Goal: Transaction & Acquisition: Book appointment/travel/reservation

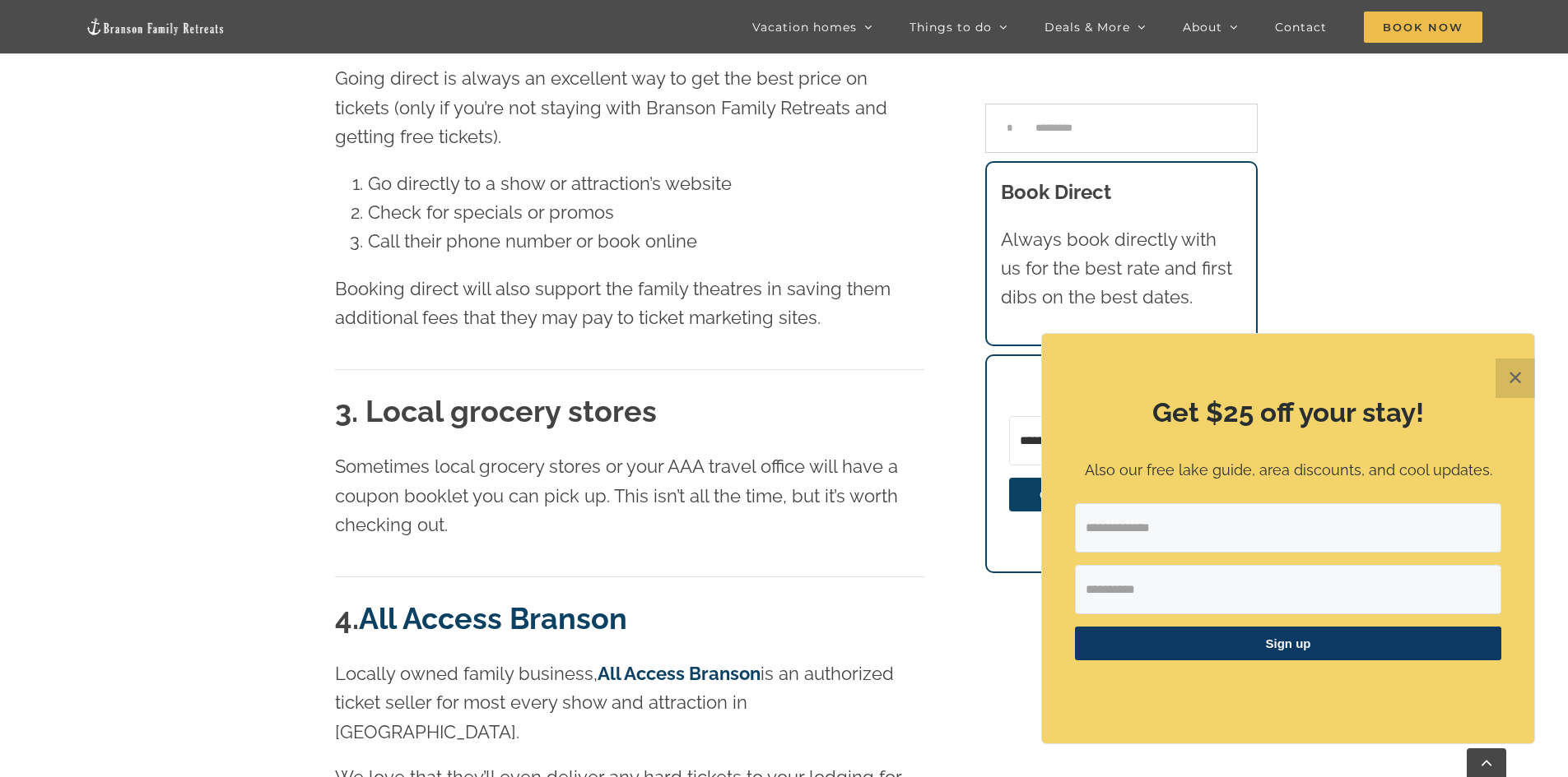
scroll to position [1973, 0]
click at [1534, 377] on main "Previous Next How to get free and discount tickets to shows and attractions in …" at bounding box center [784, 760] width 1568 height 5264
click at [1513, 371] on button "✕" at bounding box center [1515, 378] width 39 height 39
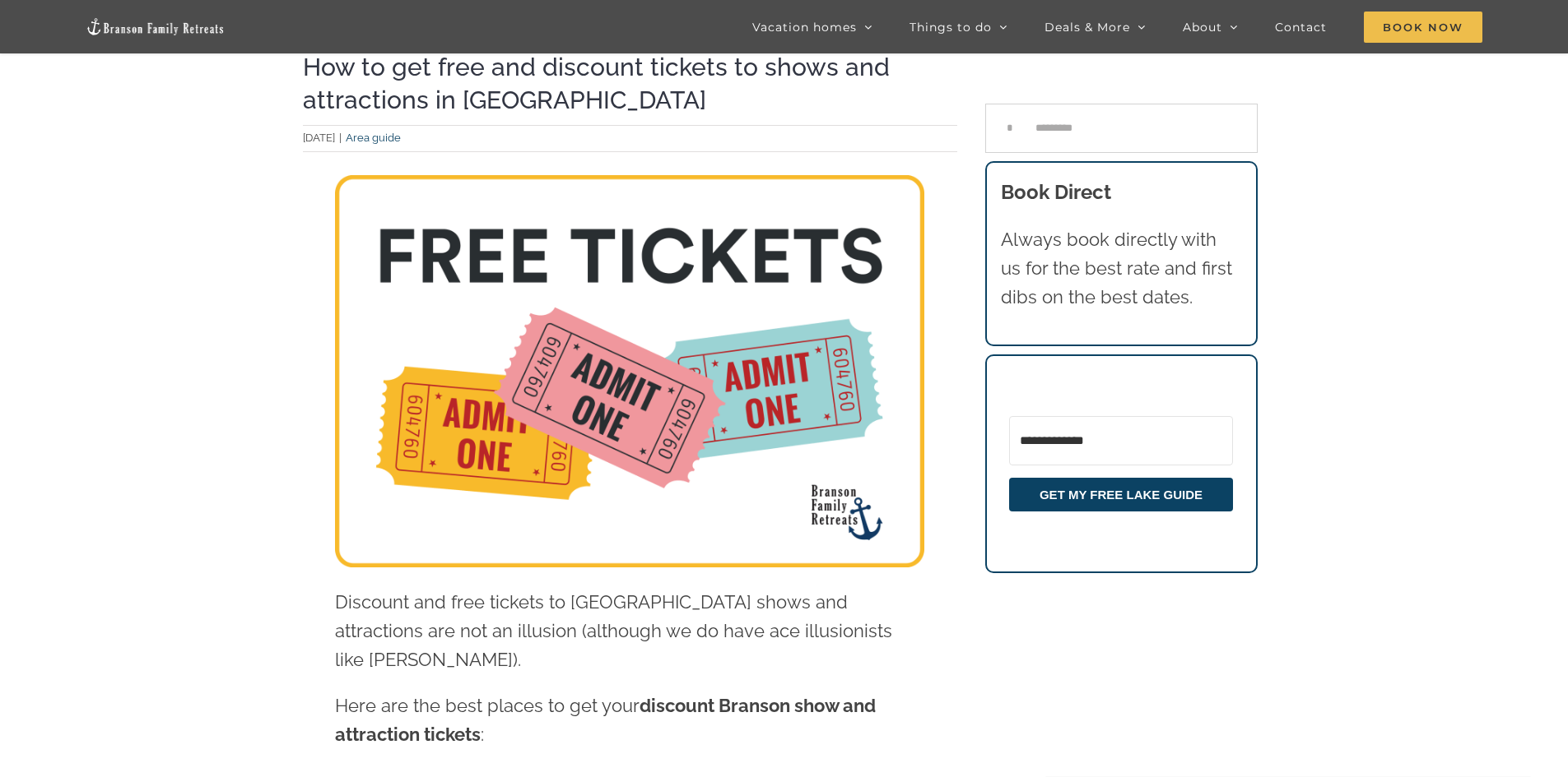
scroll to position [0, 0]
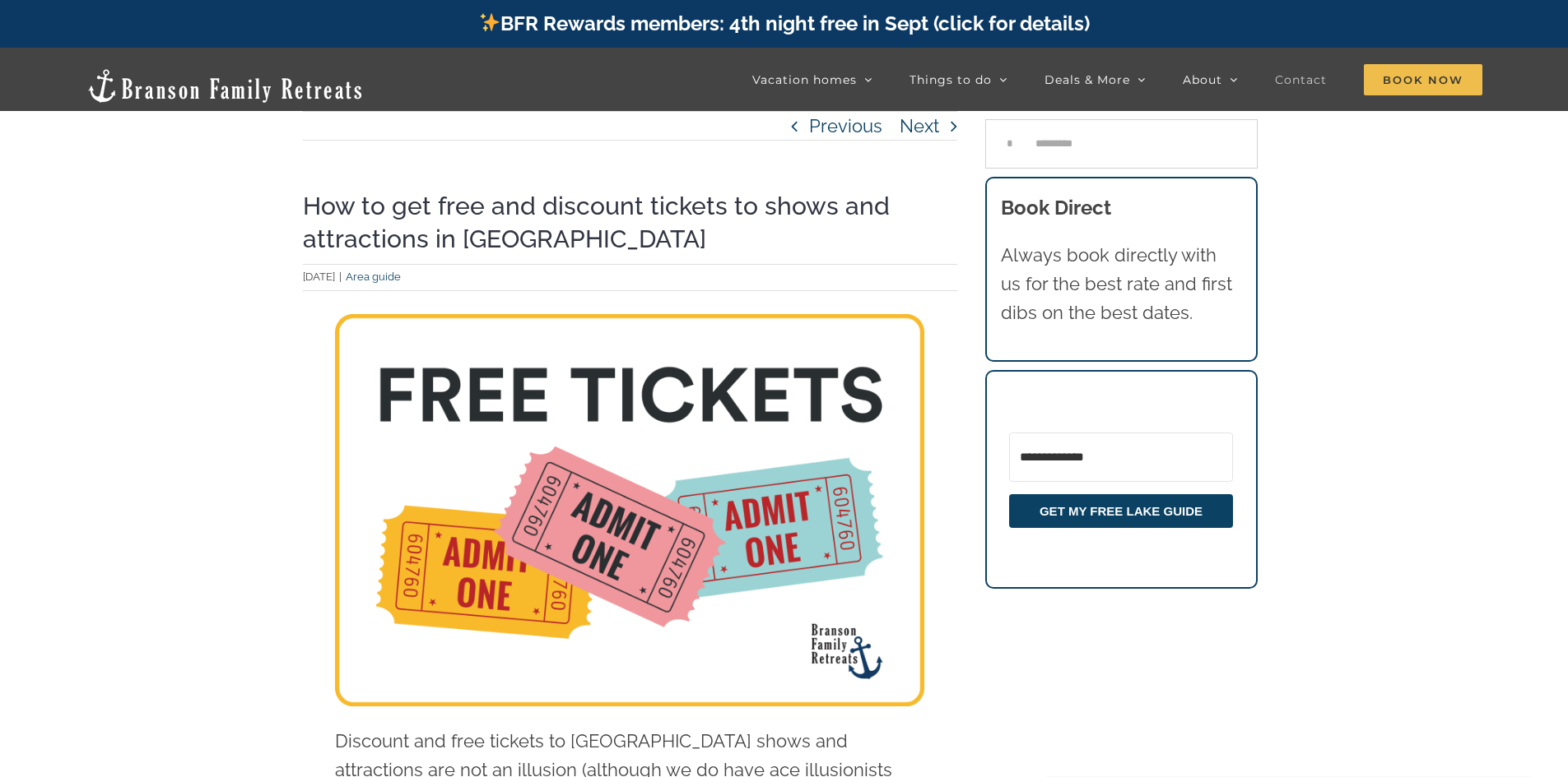
click at [1277, 90] on link "Contact" at bounding box center [1300, 79] width 51 height 33
click at [1297, 79] on span "Contact" at bounding box center [1300, 79] width 51 height 11
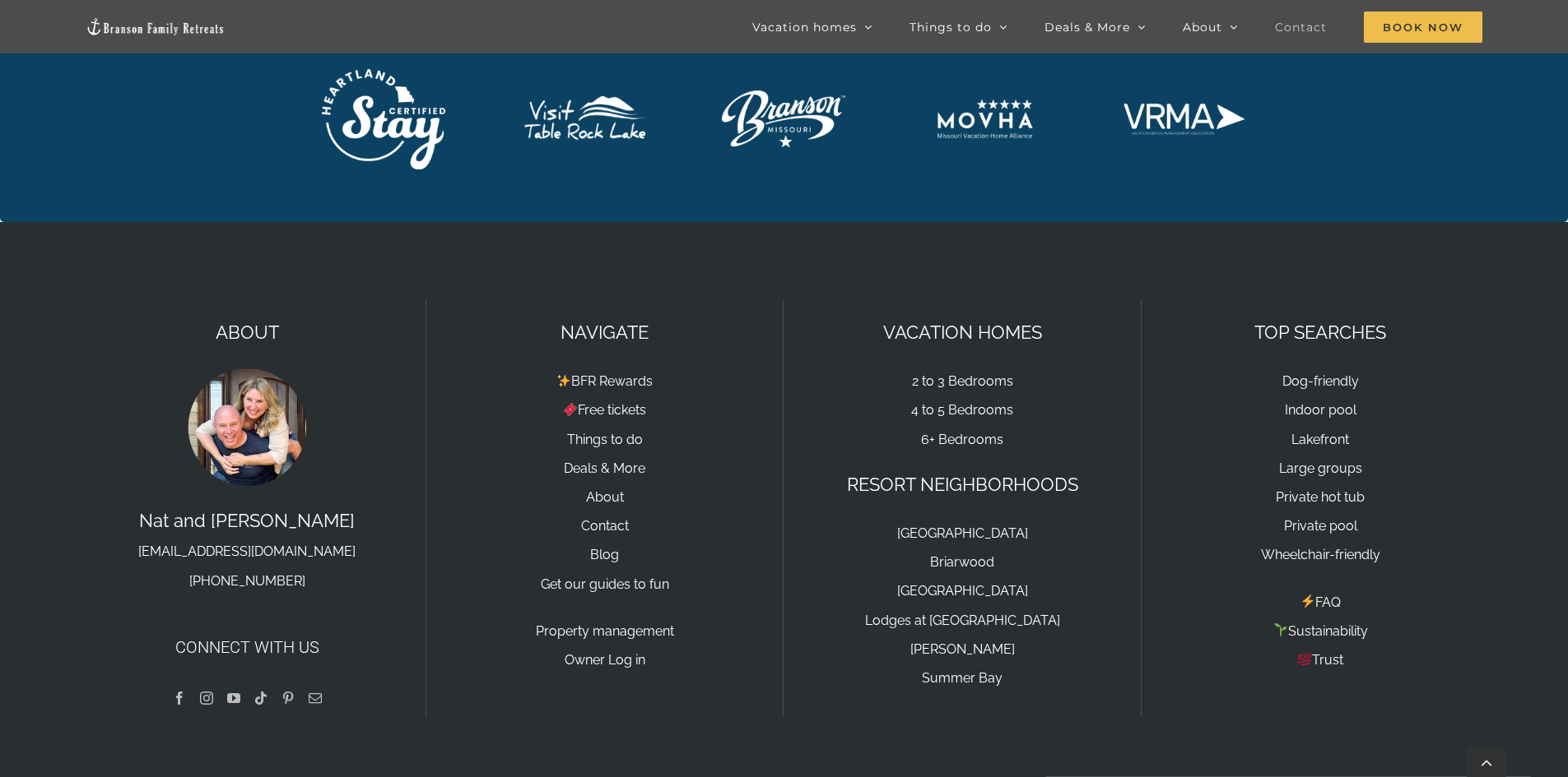
scroll to position [2289, 0]
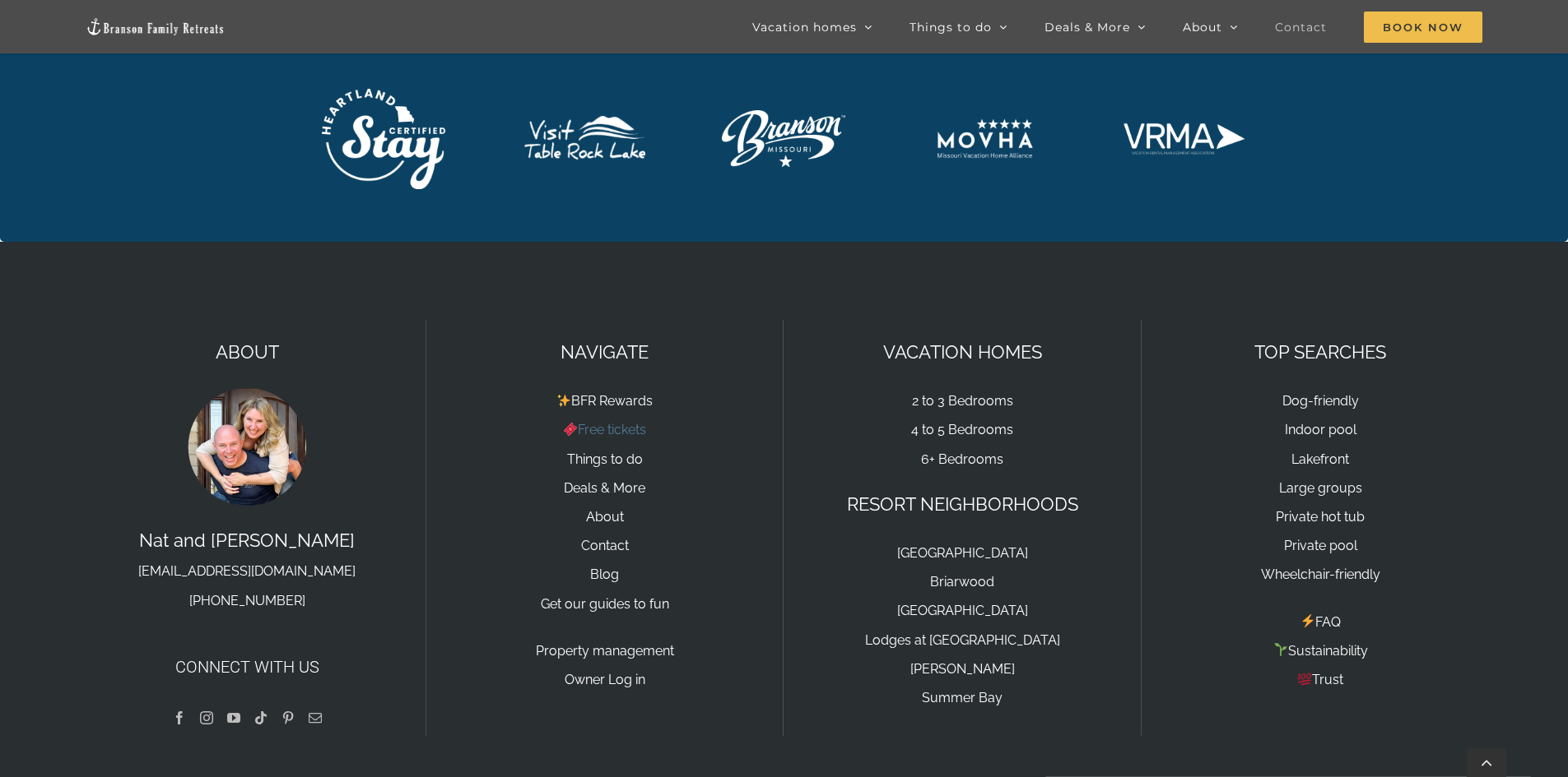
click at [610, 427] on link "Free tickets" at bounding box center [604, 430] width 83 height 16
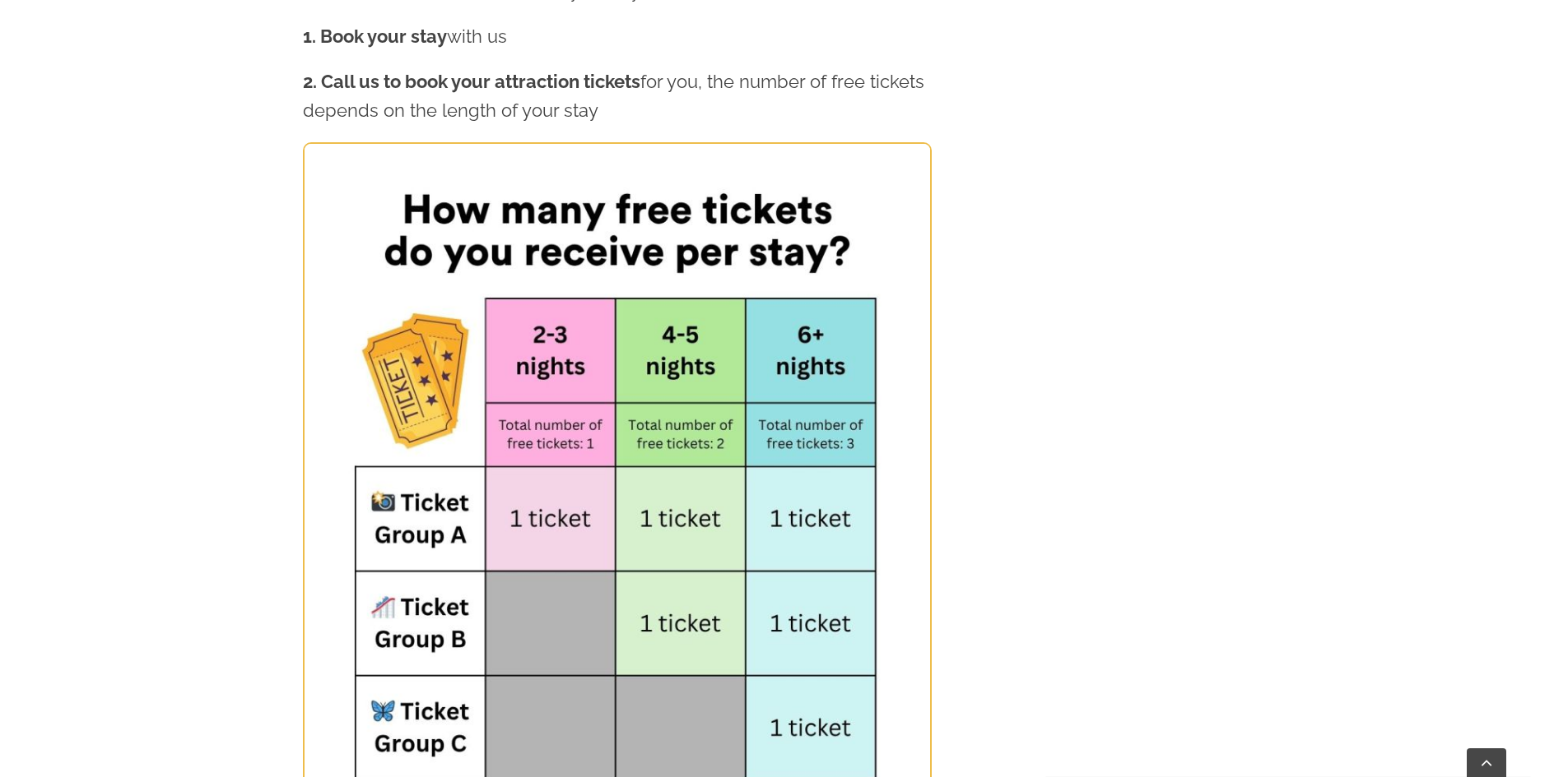
scroll to position [955, 0]
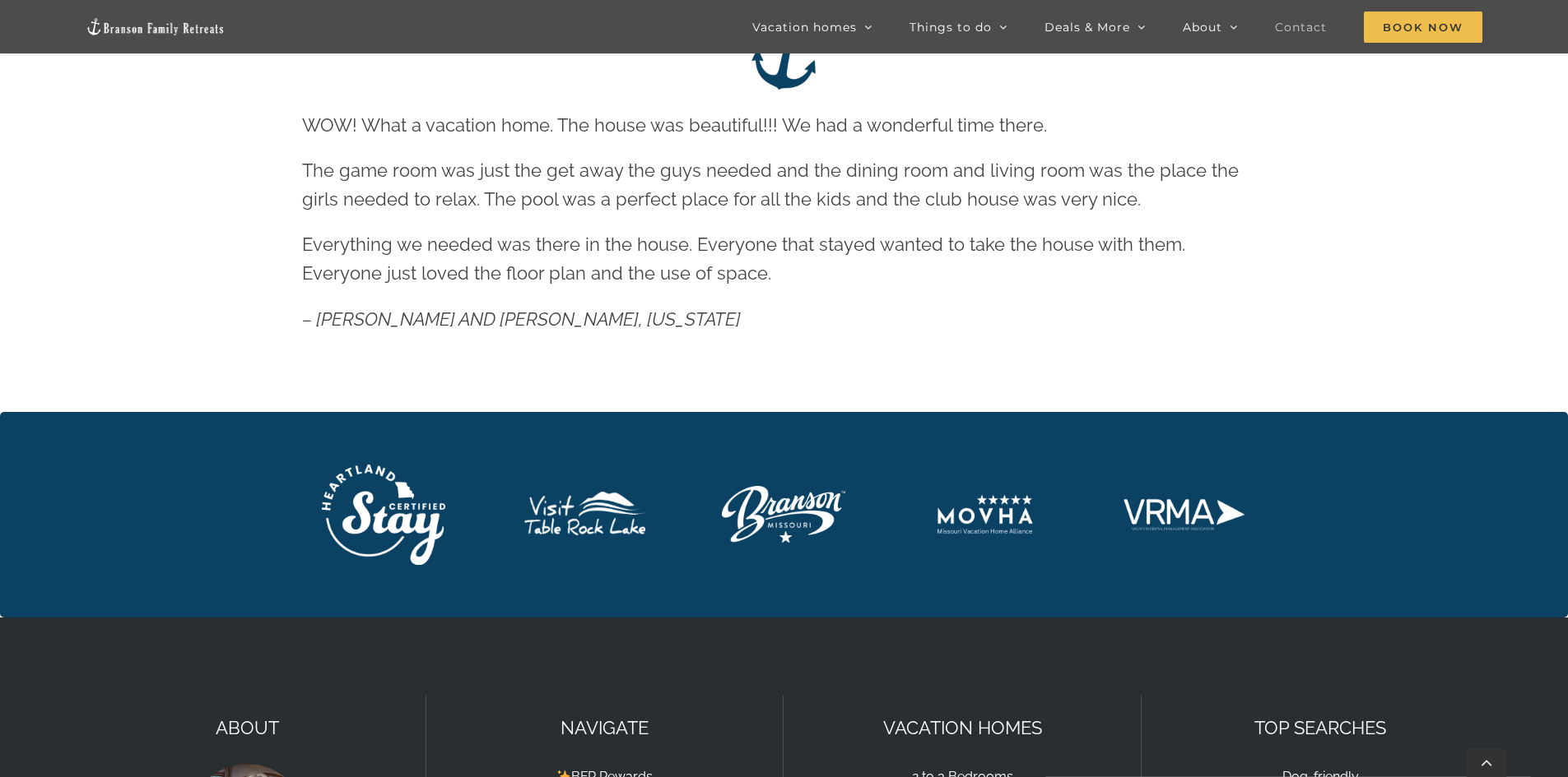
scroll to position [2289, 0]
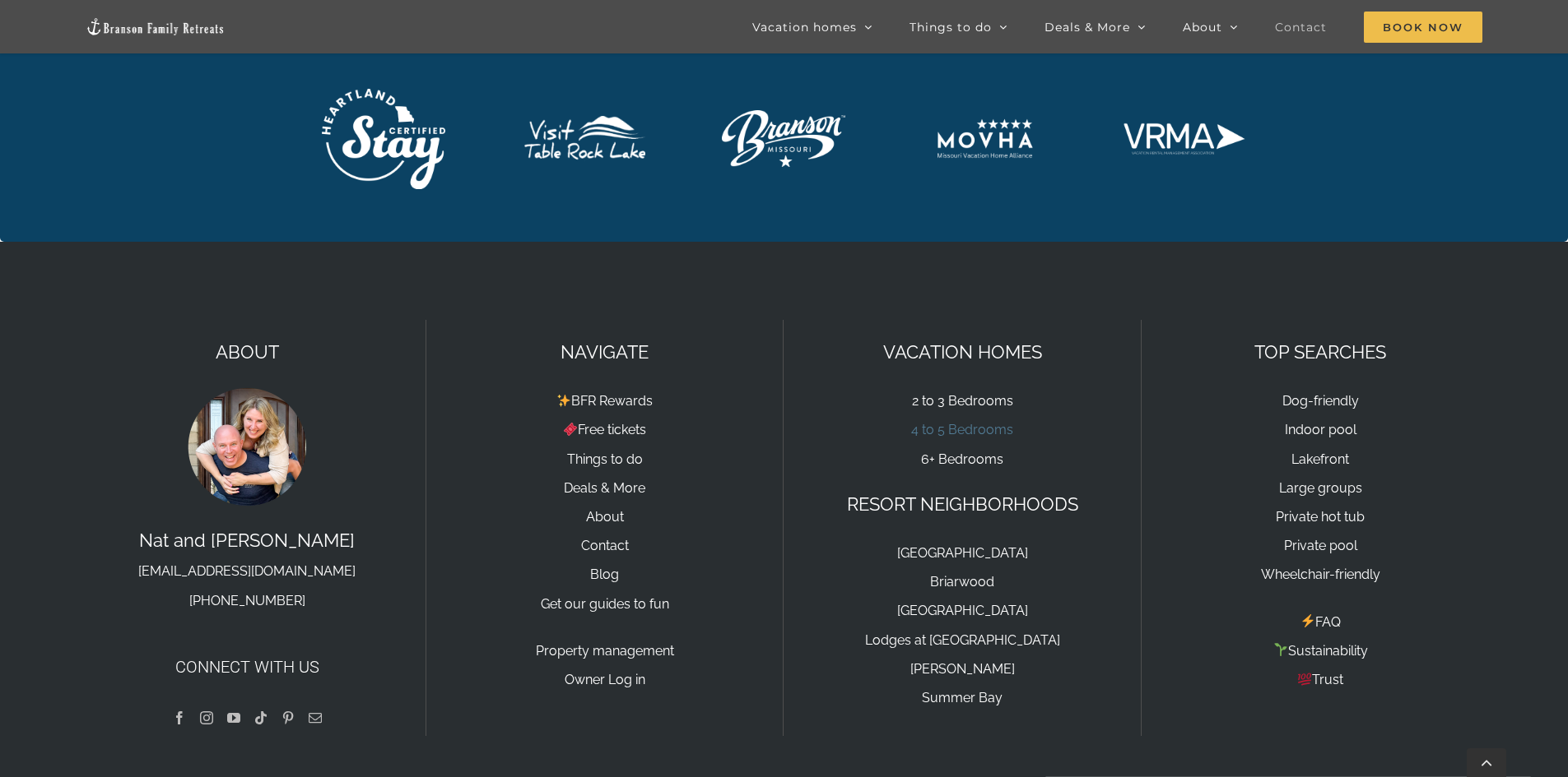
click at [963, 431] on link "4 to 5 Bedrooms" at bounding box center [962, 430] width 102 height 16
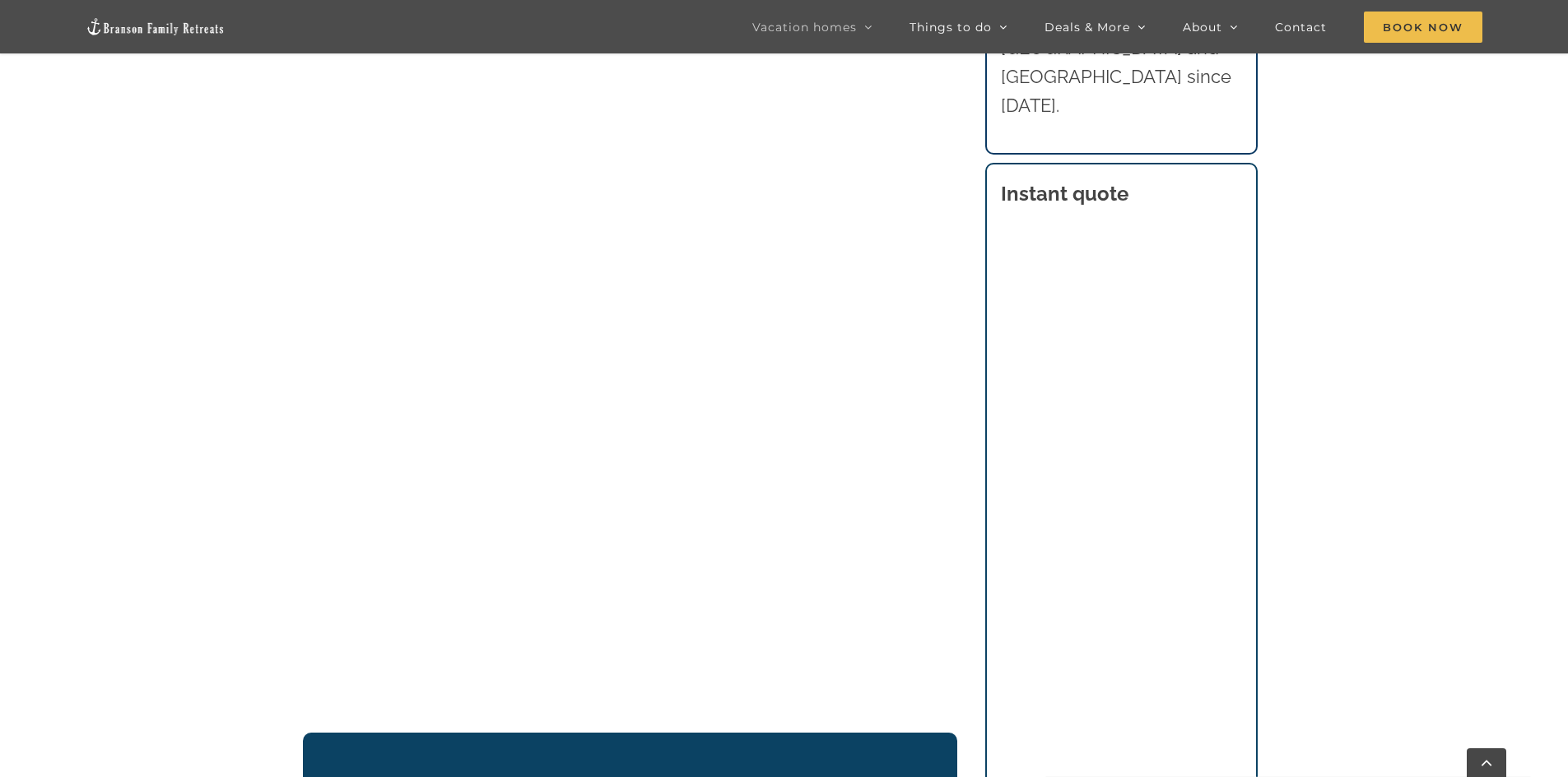
scroll to position [1247, 0]
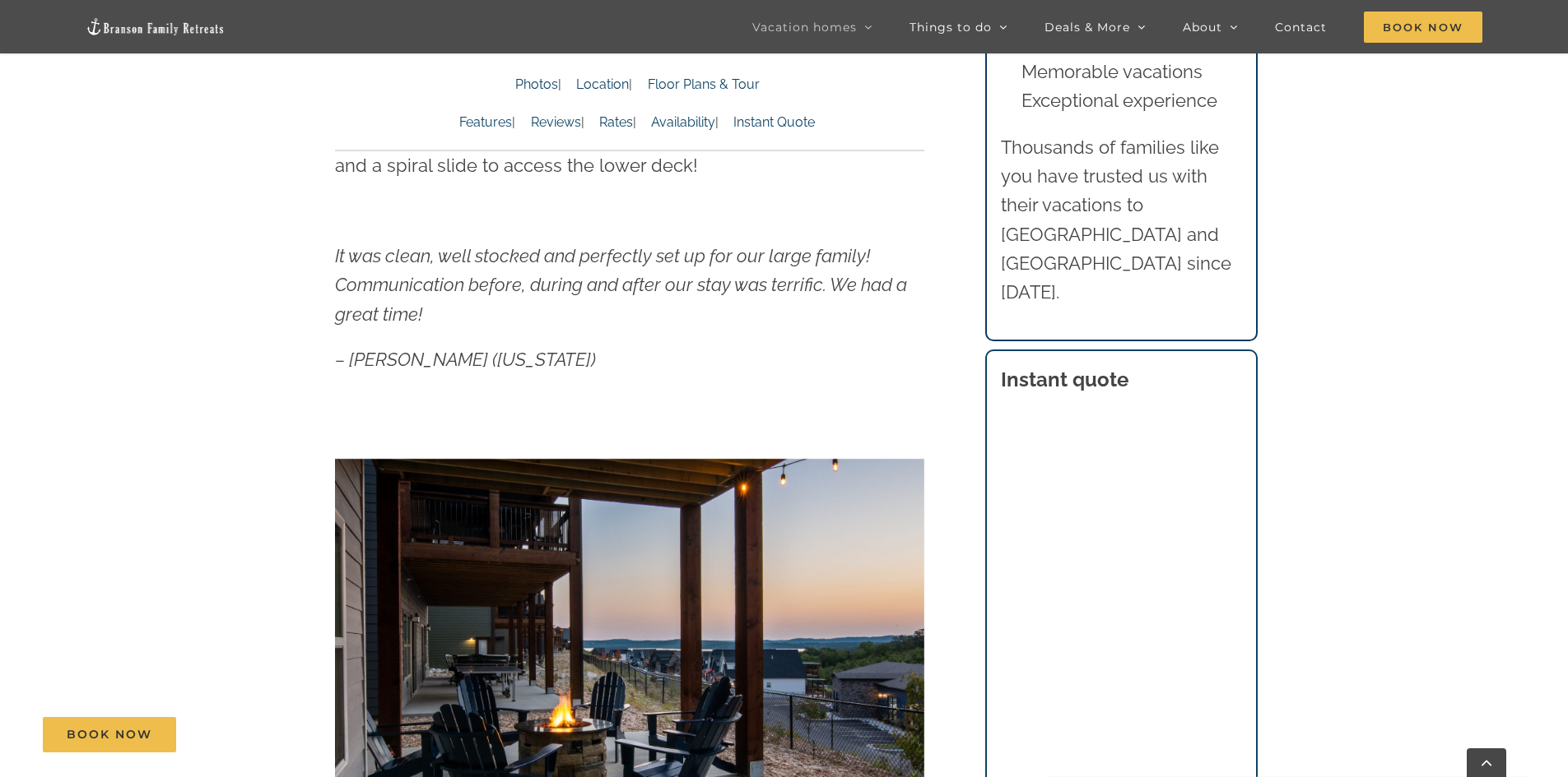
scroll to position [987, 0]
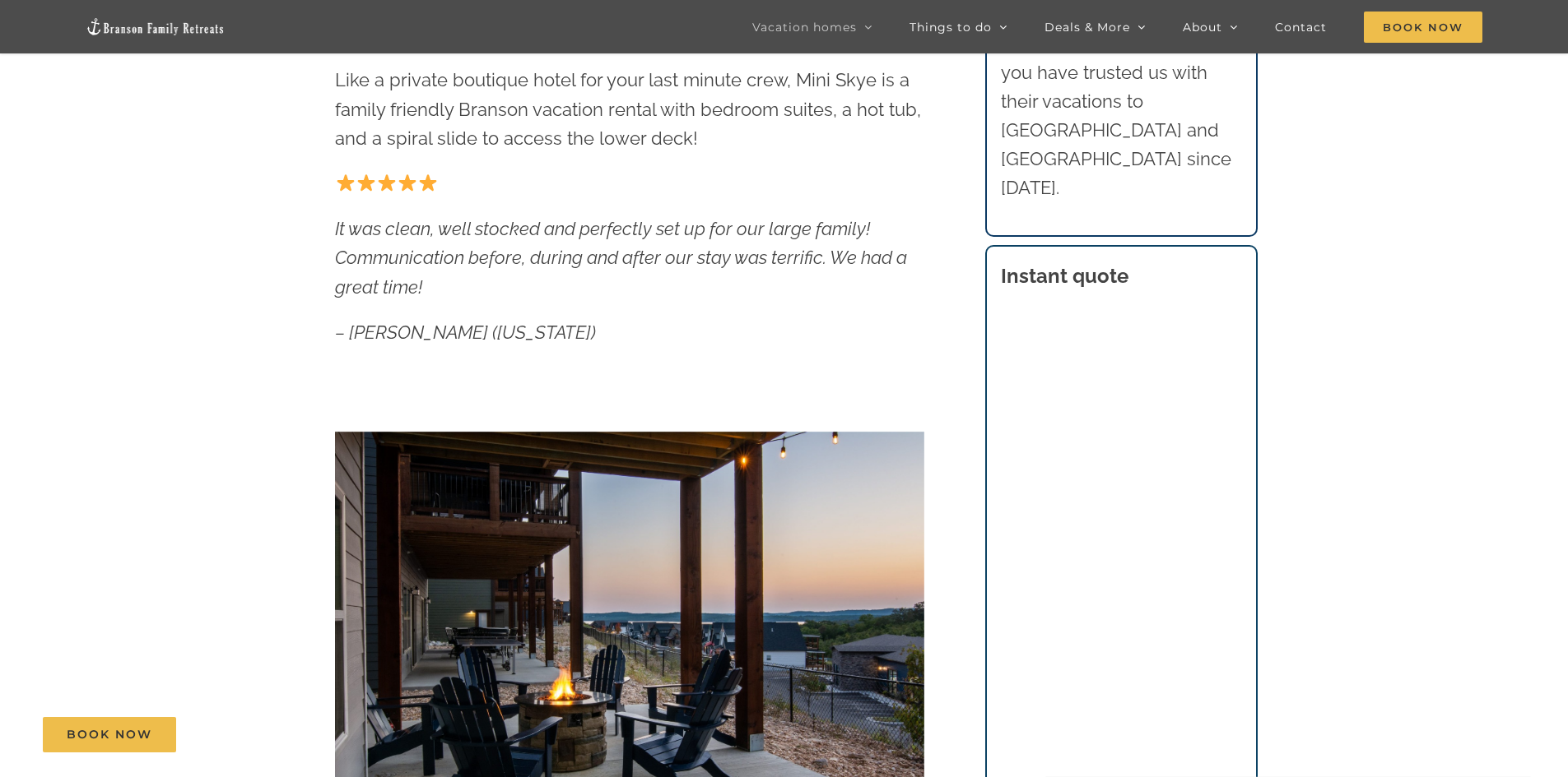
scroll to position [0, 0]
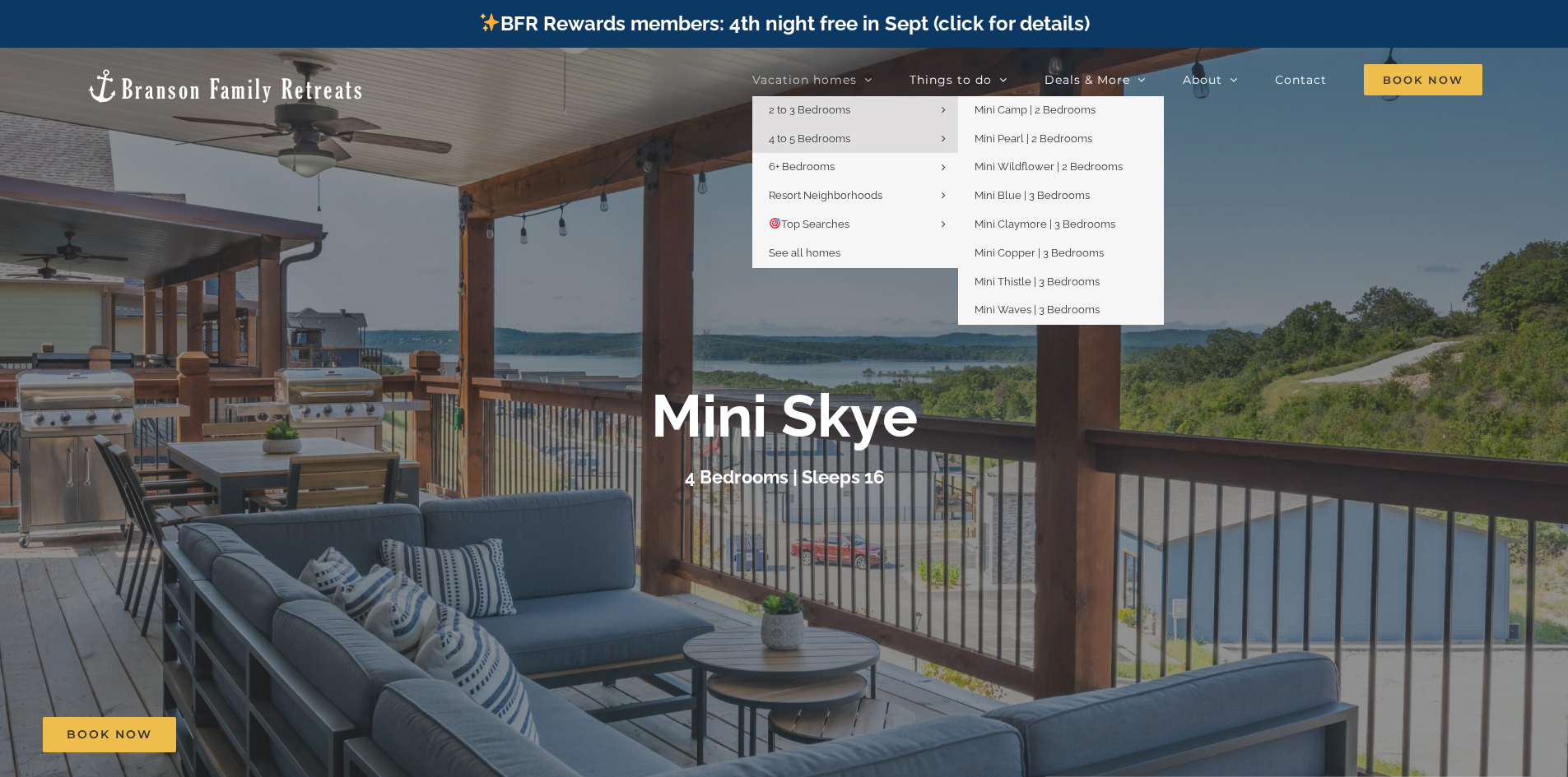
click at [844, 118] on link "2 to 3 Bedrooms" at bounding box center [855, 110] width 206 height 29
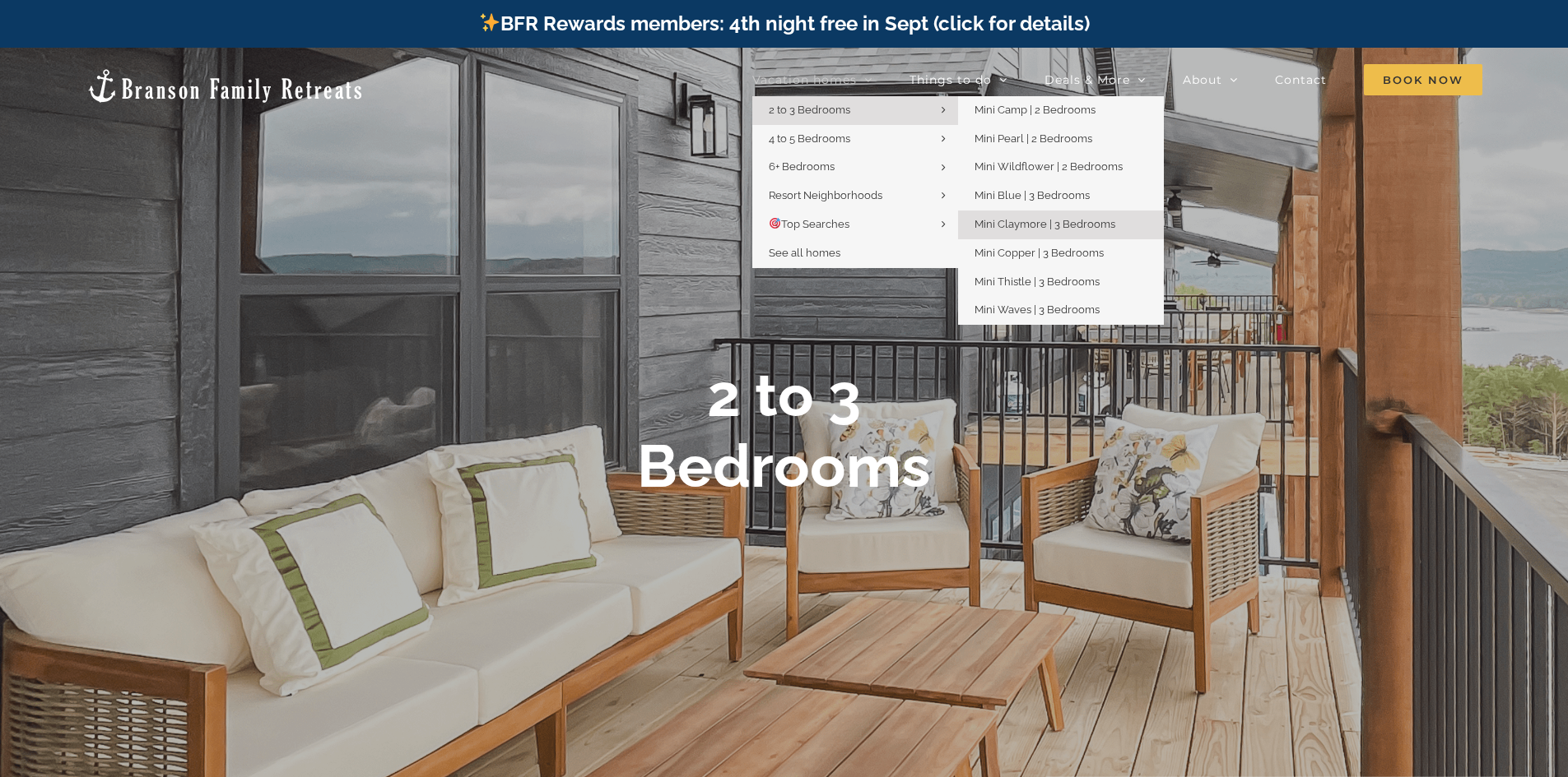
click at [1034, 214] on link "Mini Claymore | 3 Bedrooms" at bounding box center [1061, 224] width 206 height 29
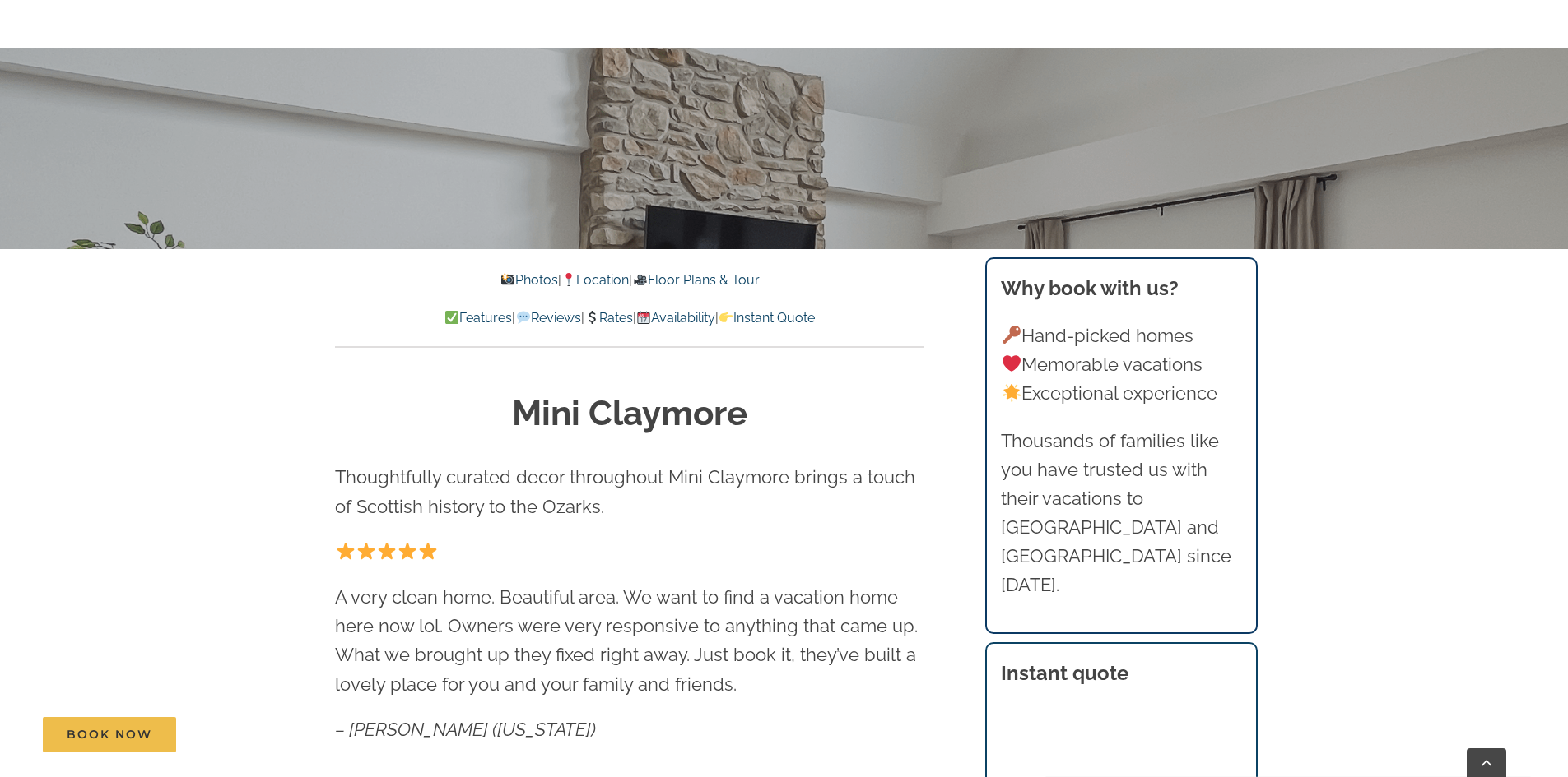
click at [623, 313] on link "Rates" at bounding box center [608, 318] width 49 height 16
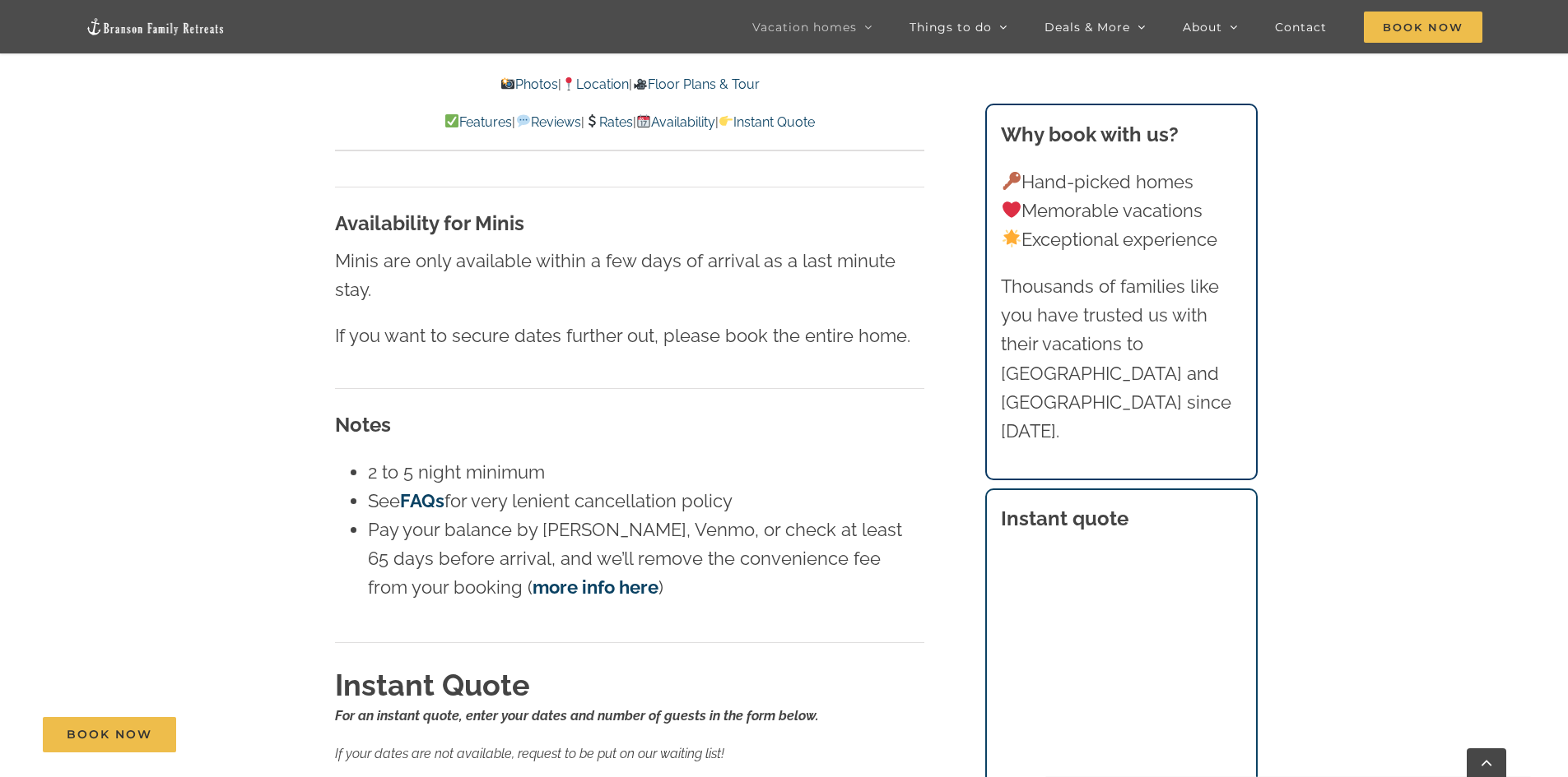
scroll to position [11173, 0]
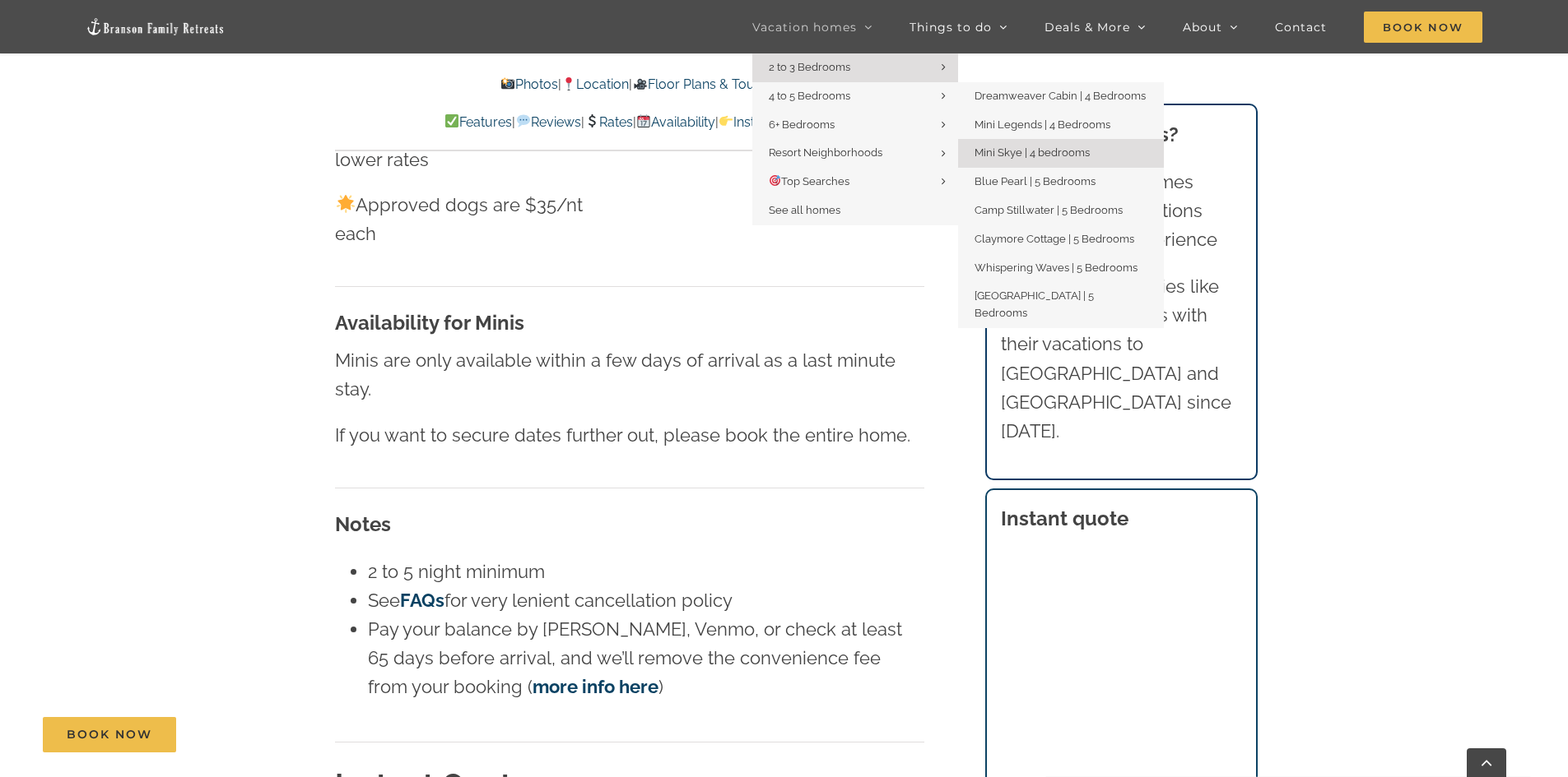
click at [996, 151] on span "Mini Skye | 4 bedrooms" at bounding box center [1032, 152] width 115 height 12
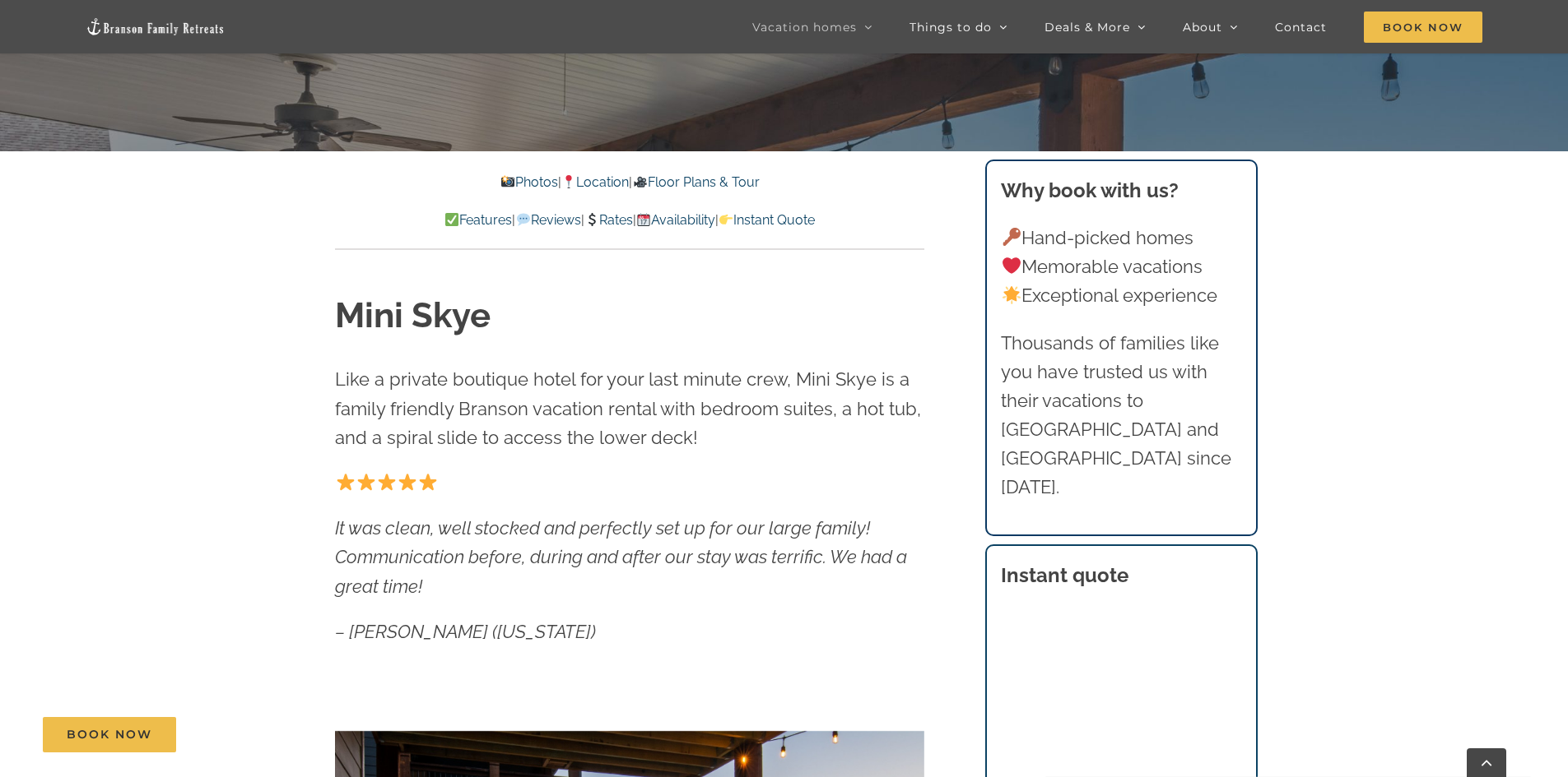
scroll to position [741, 0]
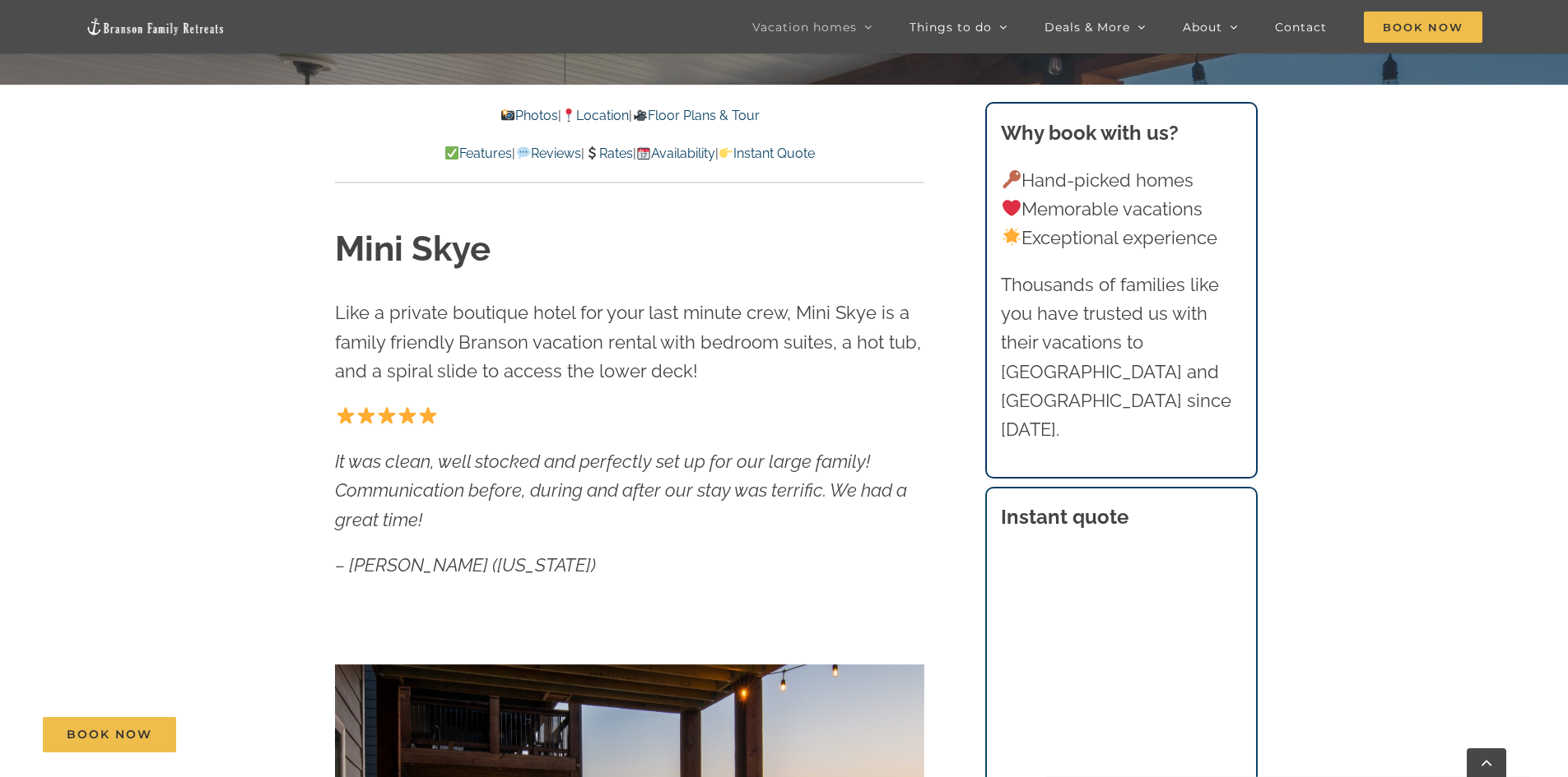
click at [607, 155] on link "Rates" at bounding box center [608, 153] width 49 height 16
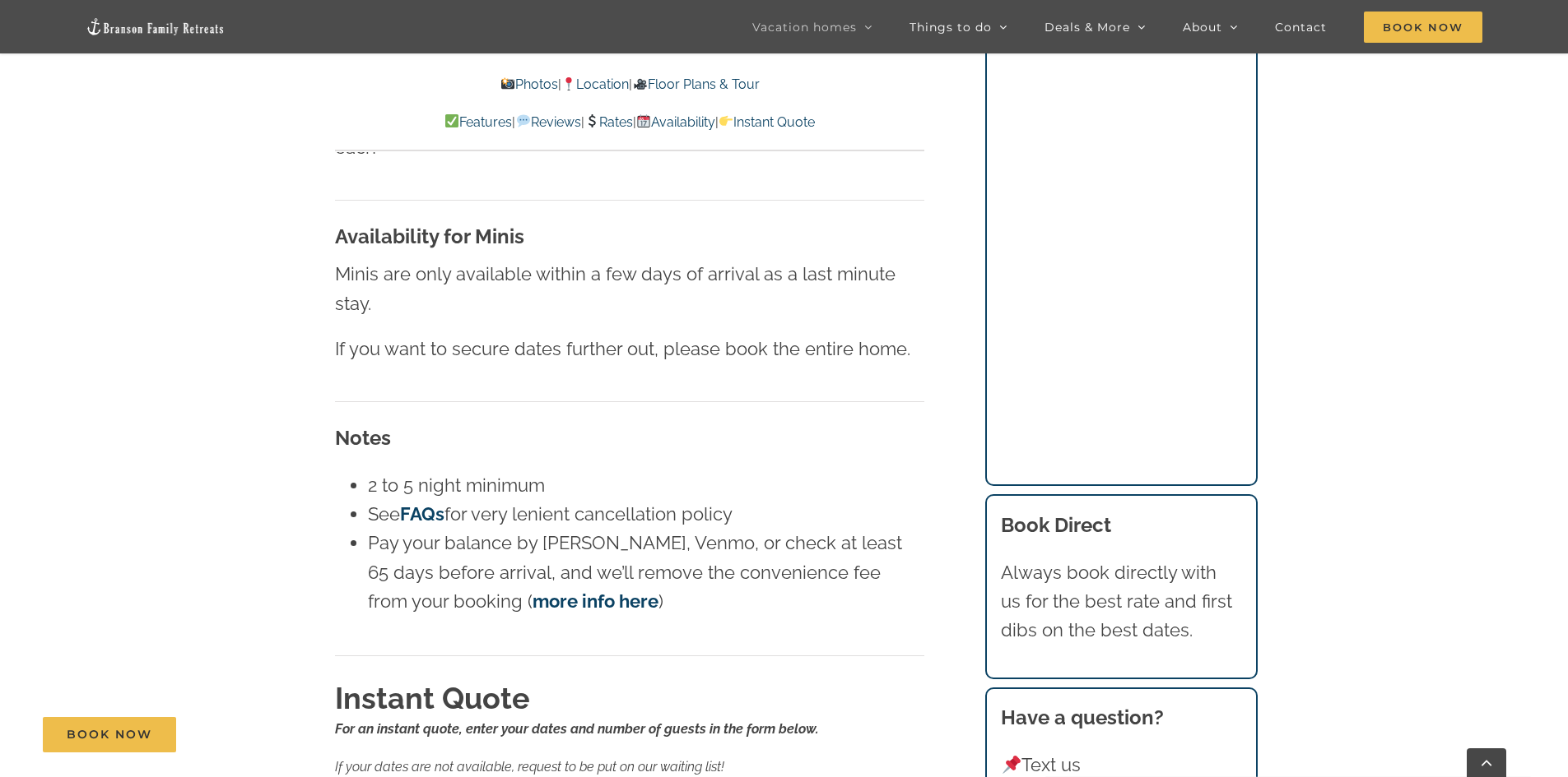
scroll to position [10101, 0]
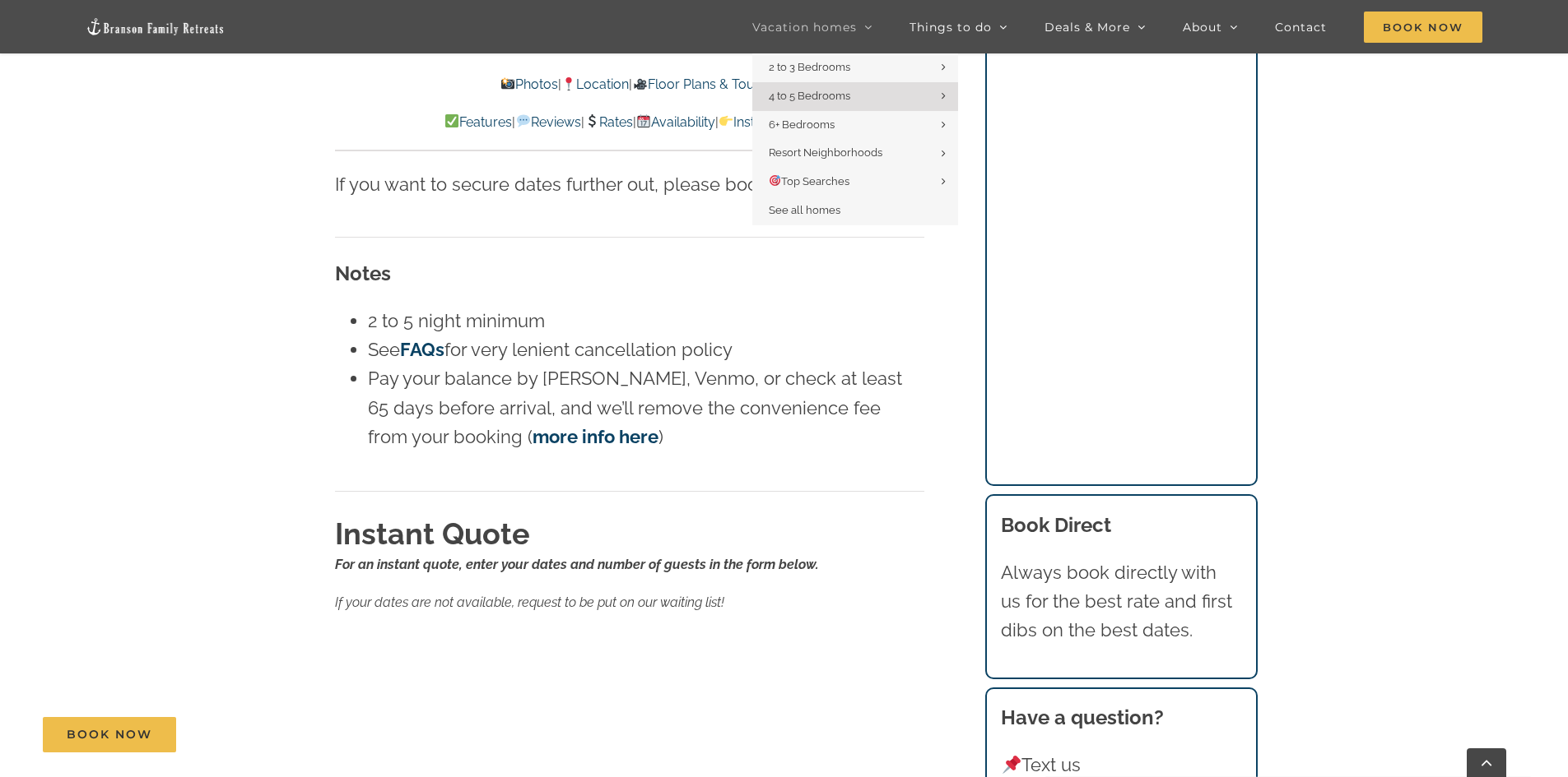
click at [848, 33] on span "Vacation homes" at bounding box center [805, 27] width 105 height 11
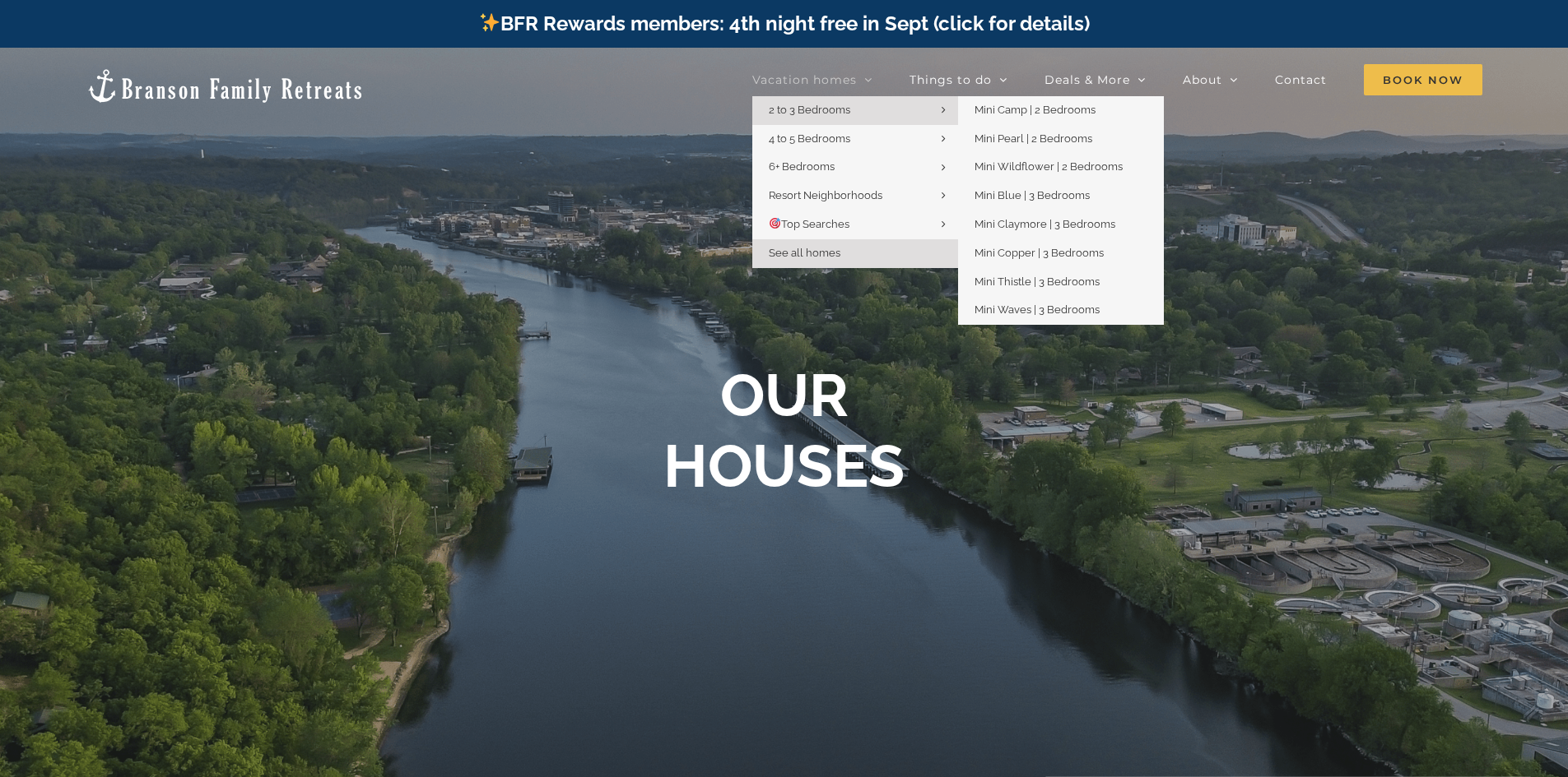
click at [844, 107] on span "2 to 3 Bedrooms" at bounding box center [808, 109] width 81 height 12
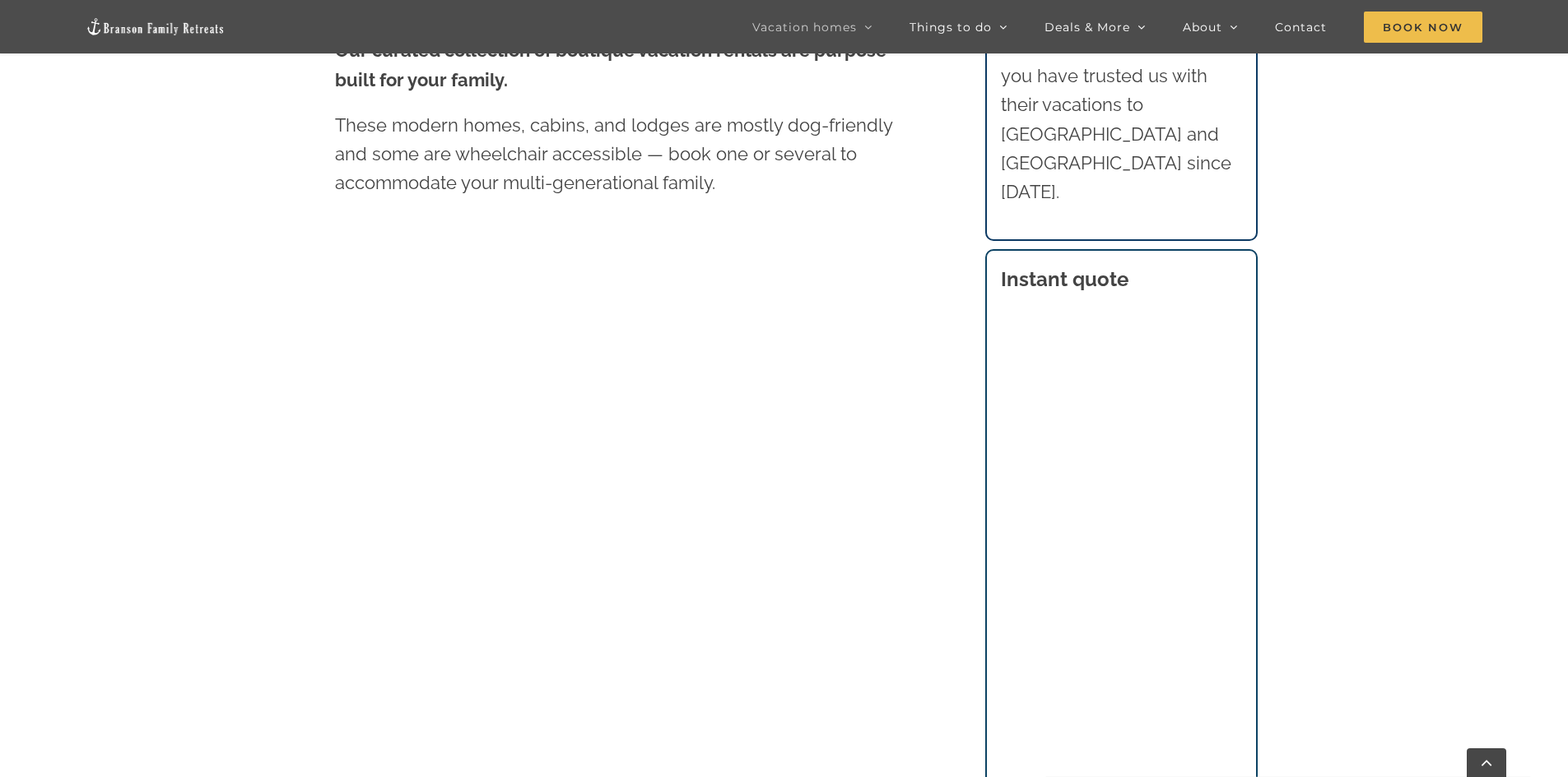
scroll to position [987, 0]
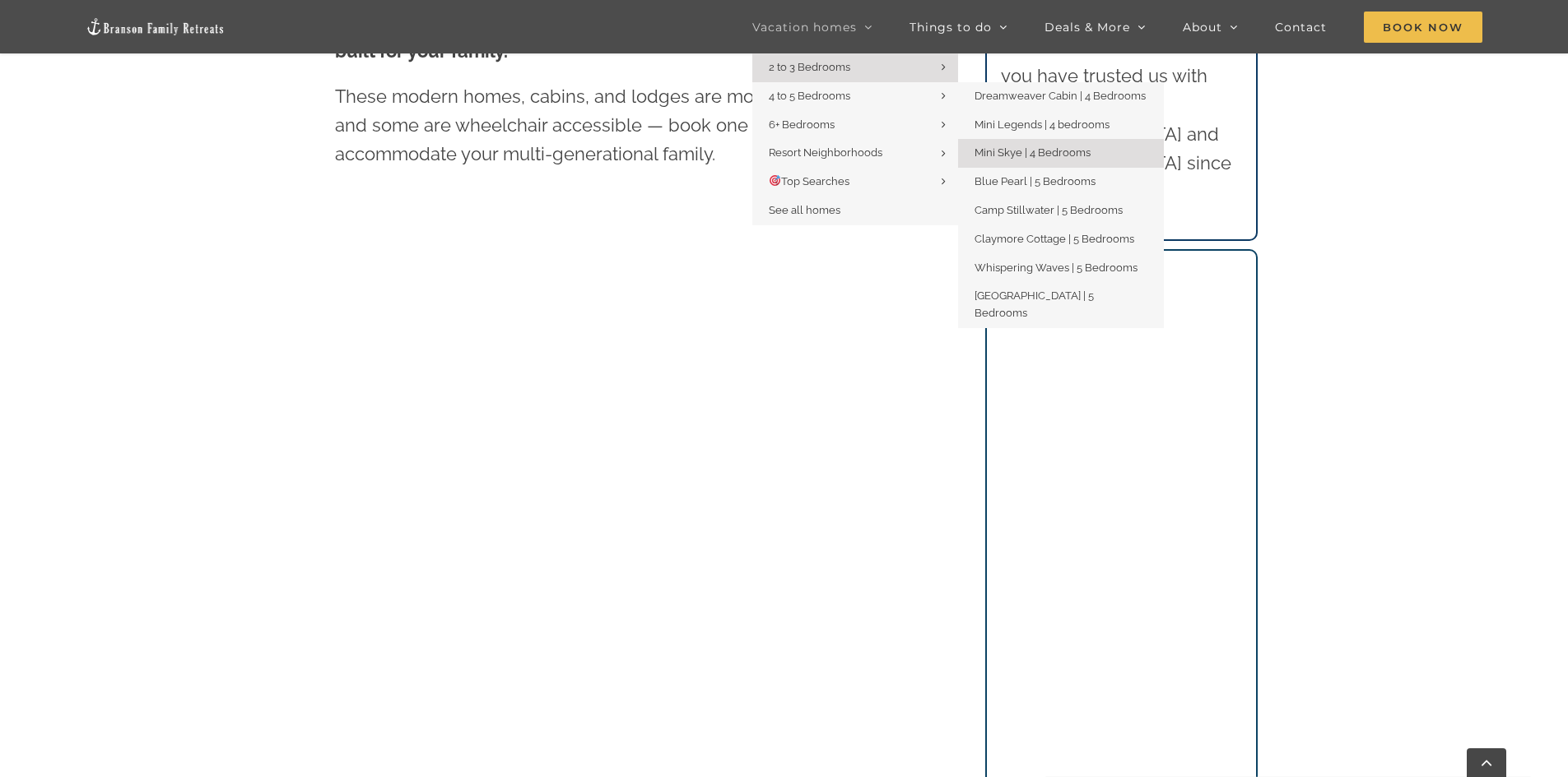
click at [1019, 161] on link "Mini Skye | 4 Bedrooms" at bounding box center [1061, 153] width 206 height 29
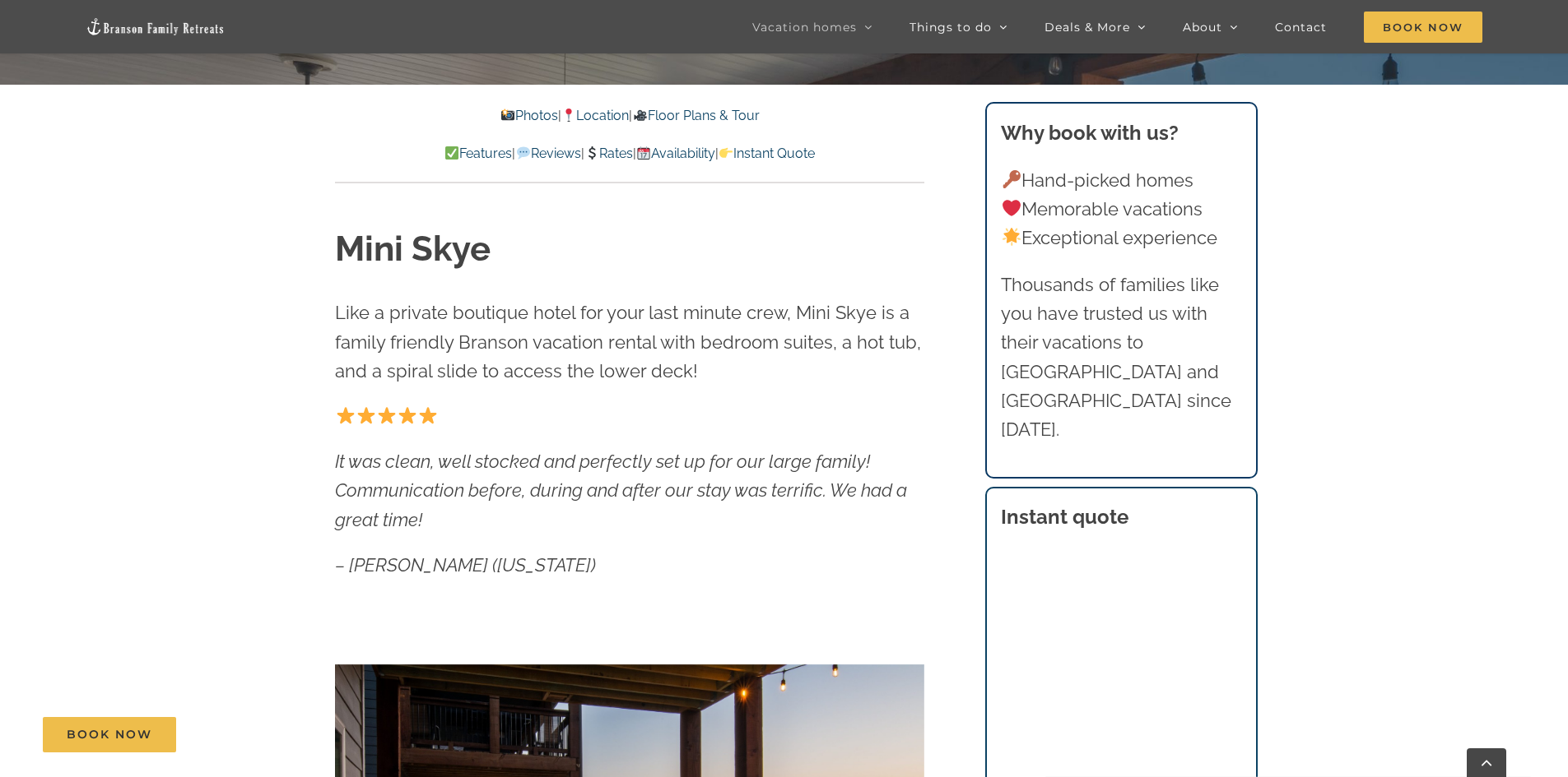
click at [618, 161] on link "Rates" at bounding box center [608, 153] width 49 height 16
